Goal: Check status

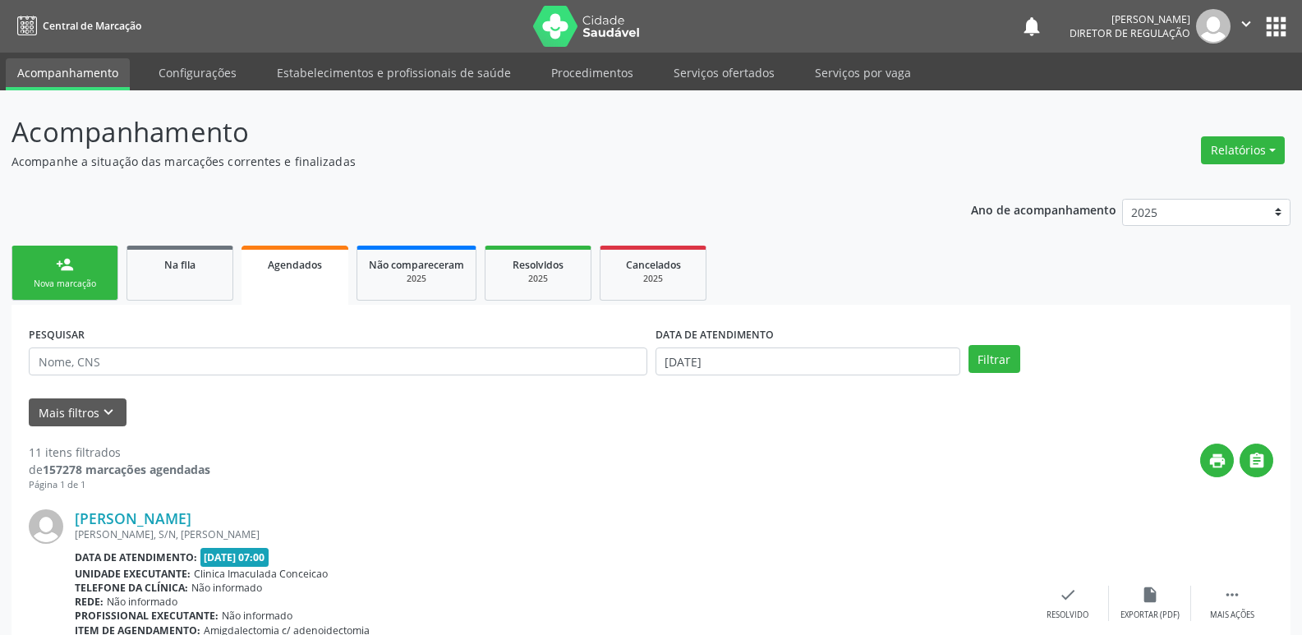
click at [80, 284] on div "Nova marcação" at bounding box center [65, 284] width 82 height 12
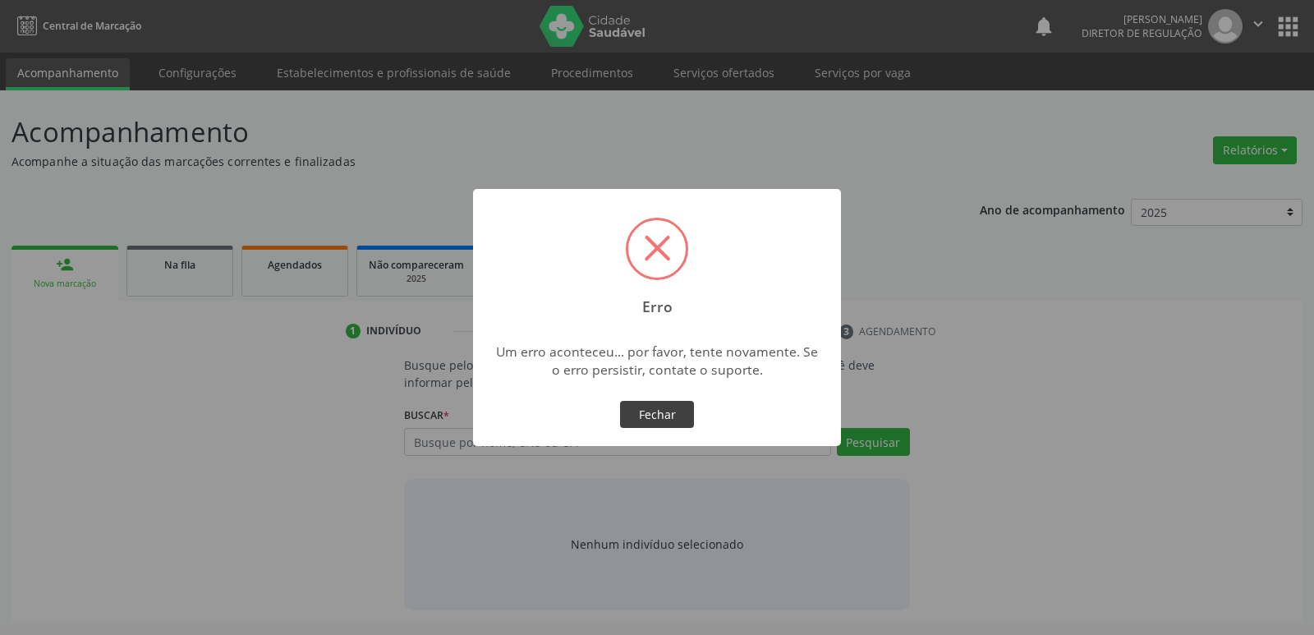
click at [660, 419] on button "Fechar" at bounding box center [657, 415] width 74 height 28
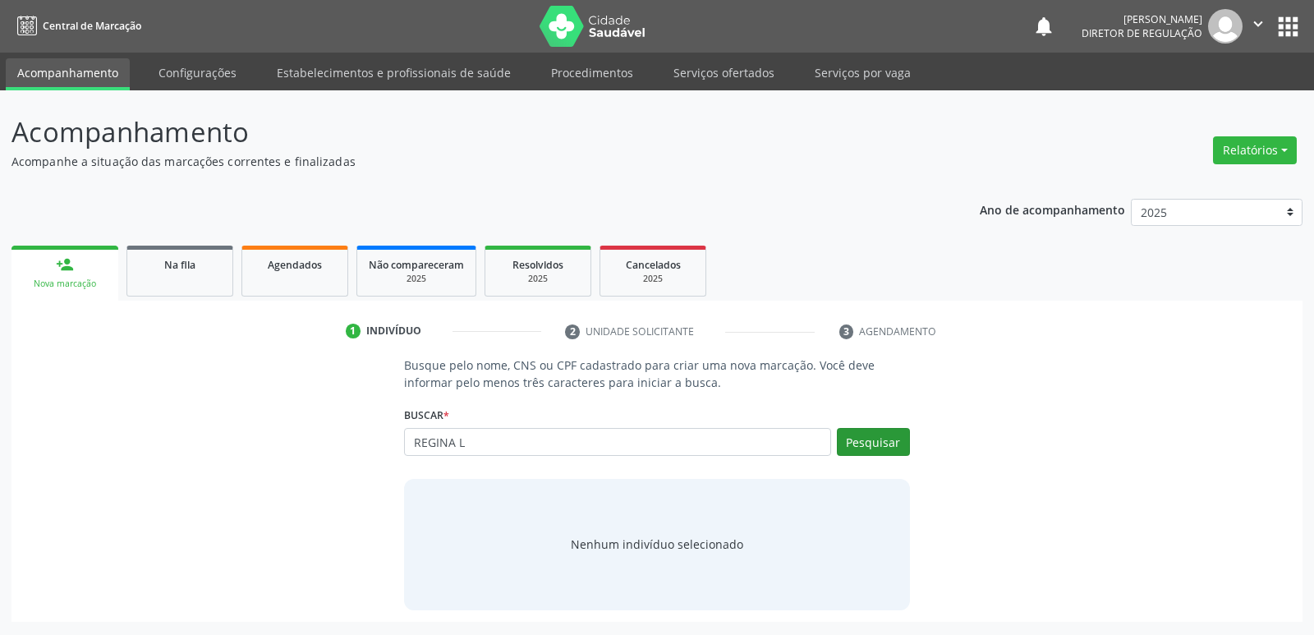
type input "REGINA L"
click at [886, 436] on button "Pesquisar" at bounding box center [873, 442] width 73 height 28
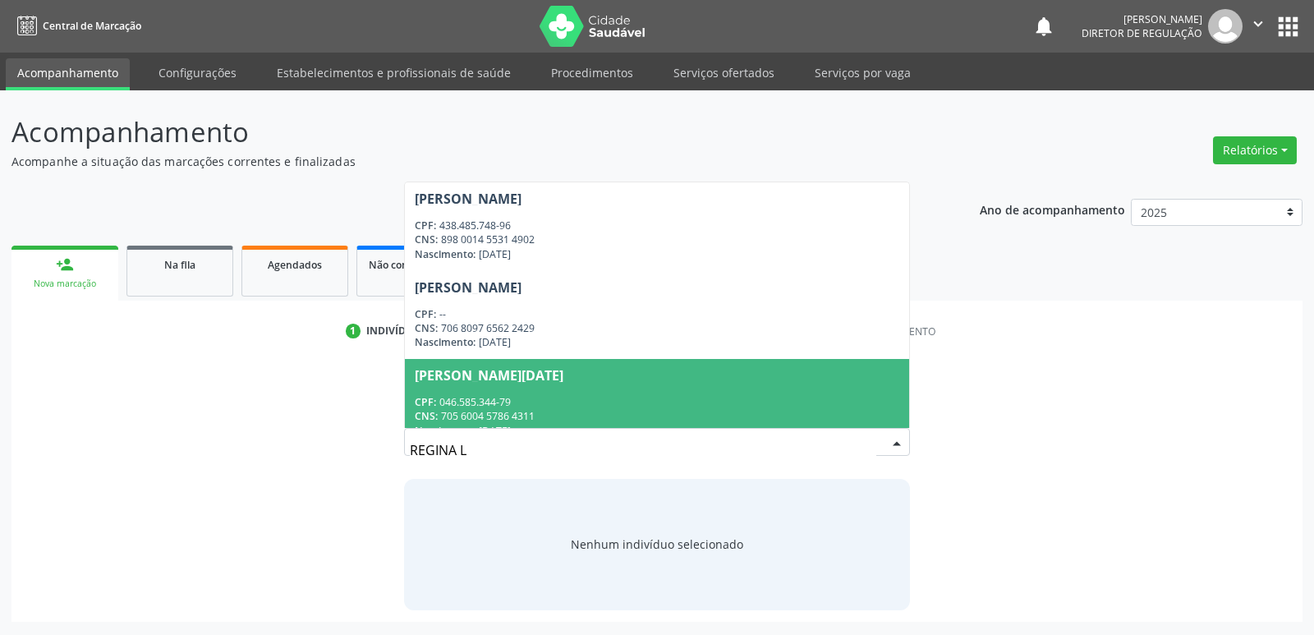
scroll to position [19, 0]
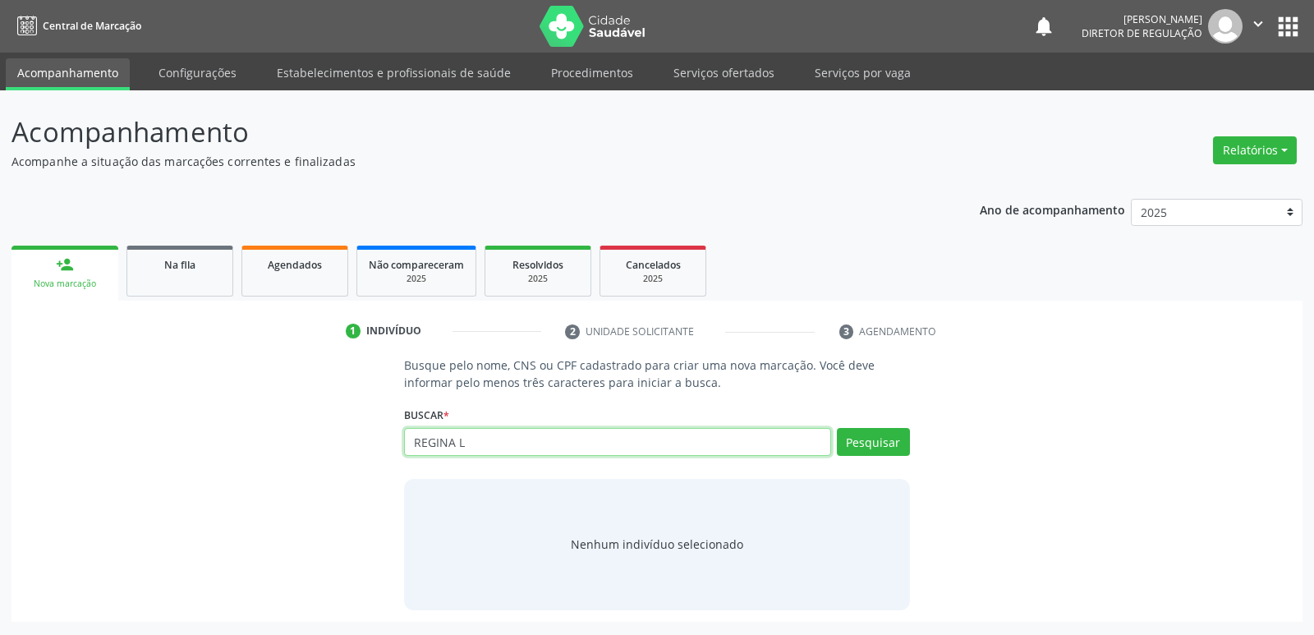
click at [482, 439] on input "REGINA L" at bounding box center [617, 442] width 426 height 28
type input "R"
type input "704306527553492"
click at [861, 447] on button "Pesquisar" at bounding box center [873, 442] width 73 height 28
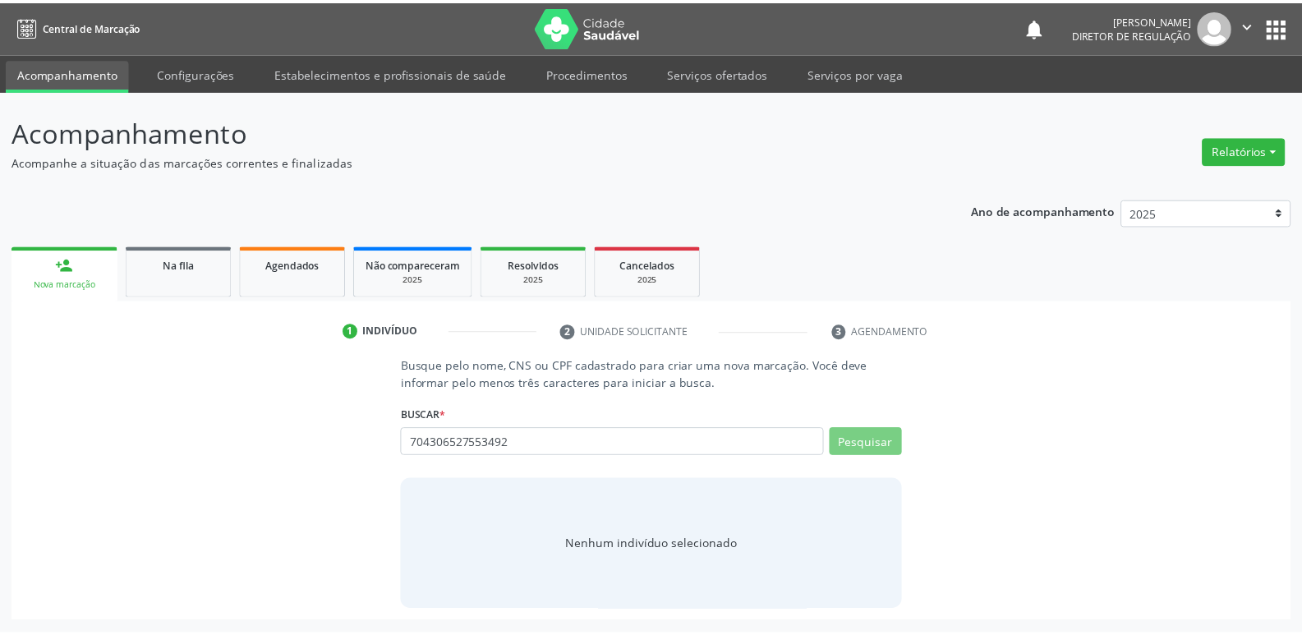
scroll to position [0, 0]
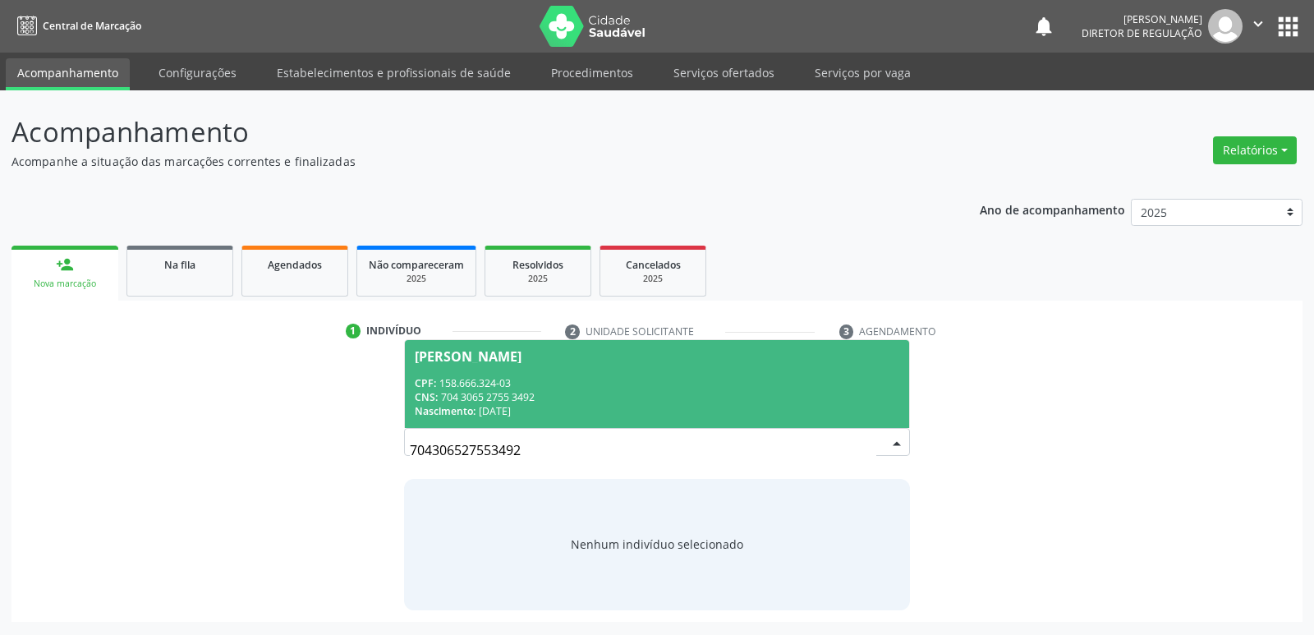
click at [554, 373] on span "[PERSON_NAME] CPF: 158.666.324-03 CNS: 704 3065 2755 3492 Nascimento: [DATE]" at bounding box center [657, 384] width 504 height 88
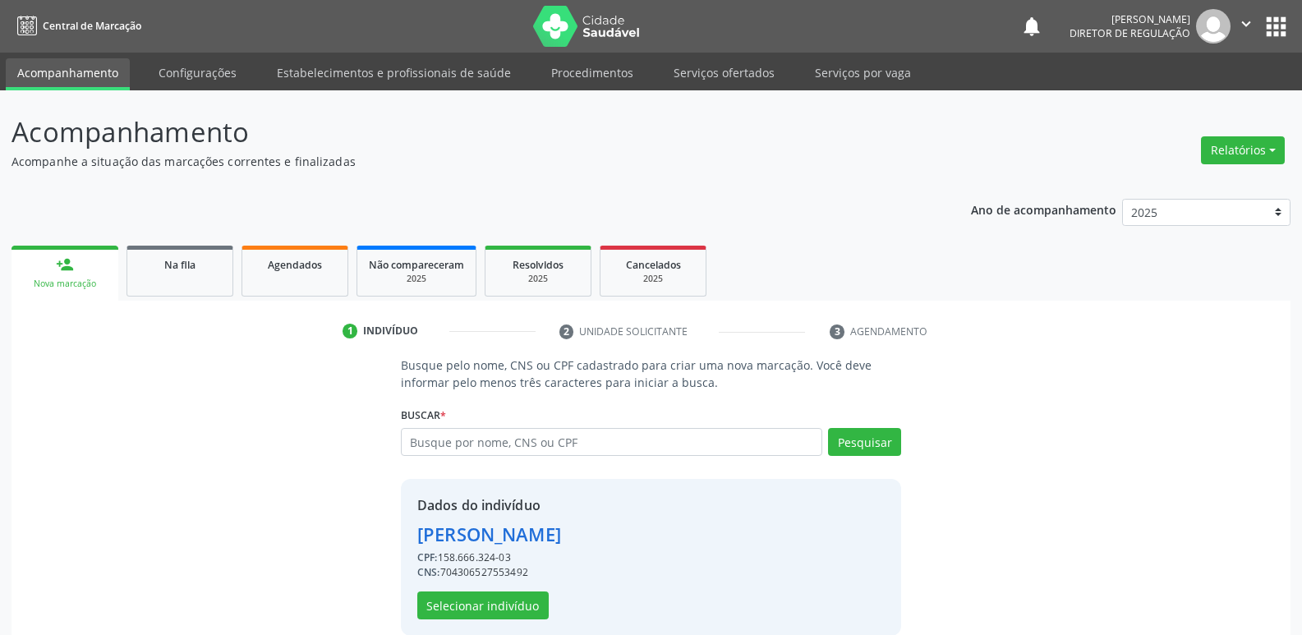
drag, startPoint x: 642, startPoint y: 531, endPoint x: 421, endPoint y: 536, distance: 221.0
click at [421, 536] on div "Dados do indivíduo [PERSON_NAME] CPF: 158.666.324-03 CNS: 704306527553492 Selec…" at bounding box center [651, 557] width 500 height 157
copy div "[PERSON_NAME]"
